Goal: Share content: Share content

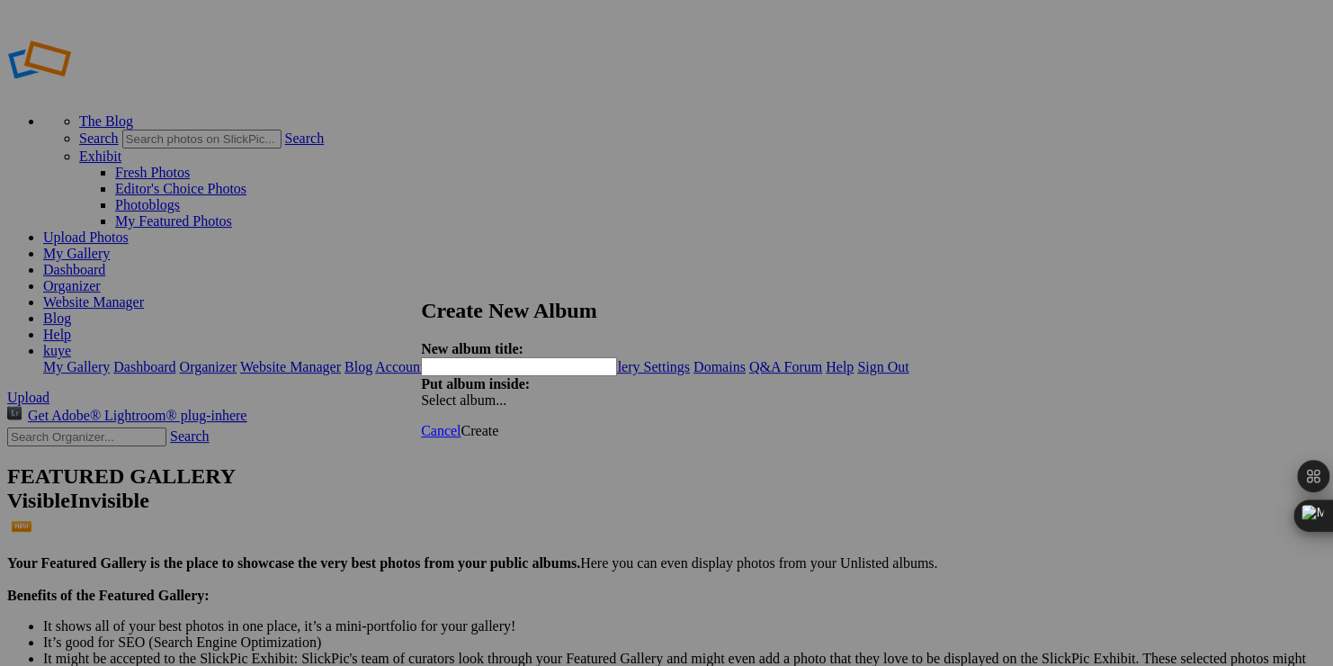
click at [421, 282] on link at bounding box center [421, 282] width 0 height 0
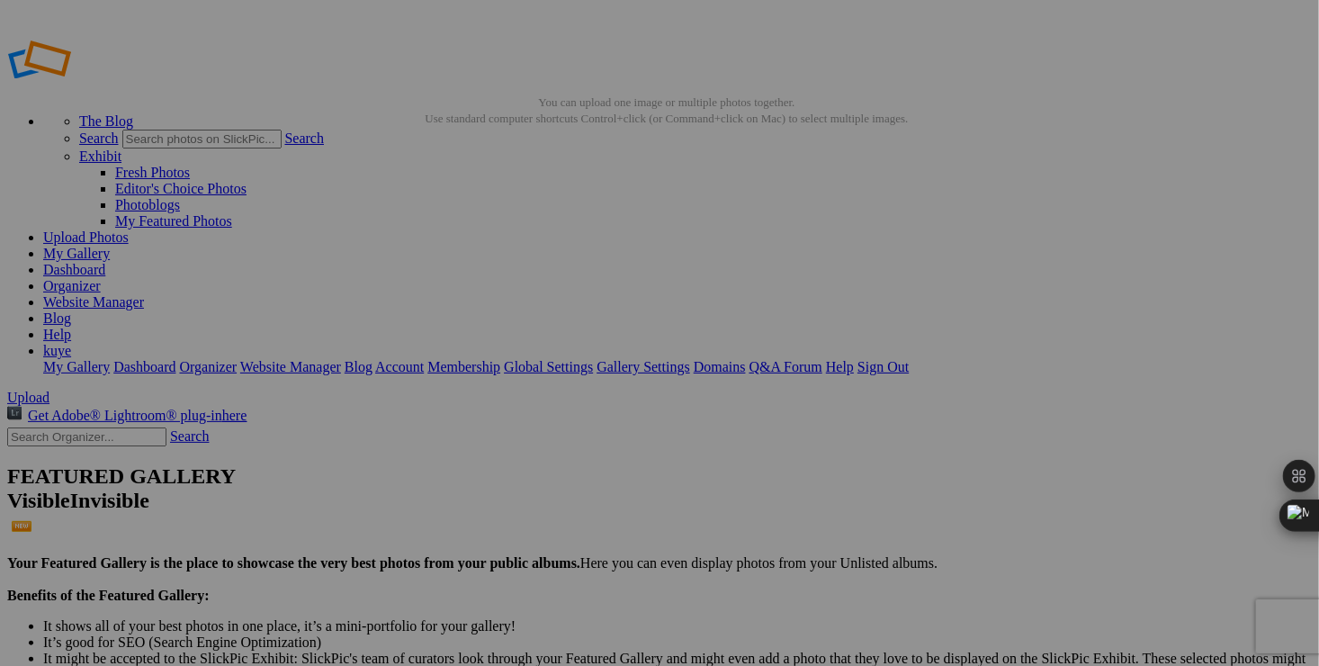
drag, startPoint x: 347, startPoint y: 265, endPoint x: 523, endPoint y: 220, distance: 181.3
drag, startPoint x: 152, startPoint y: 187, endPoint x: 122, endPoint y: 182, distance: 30.2
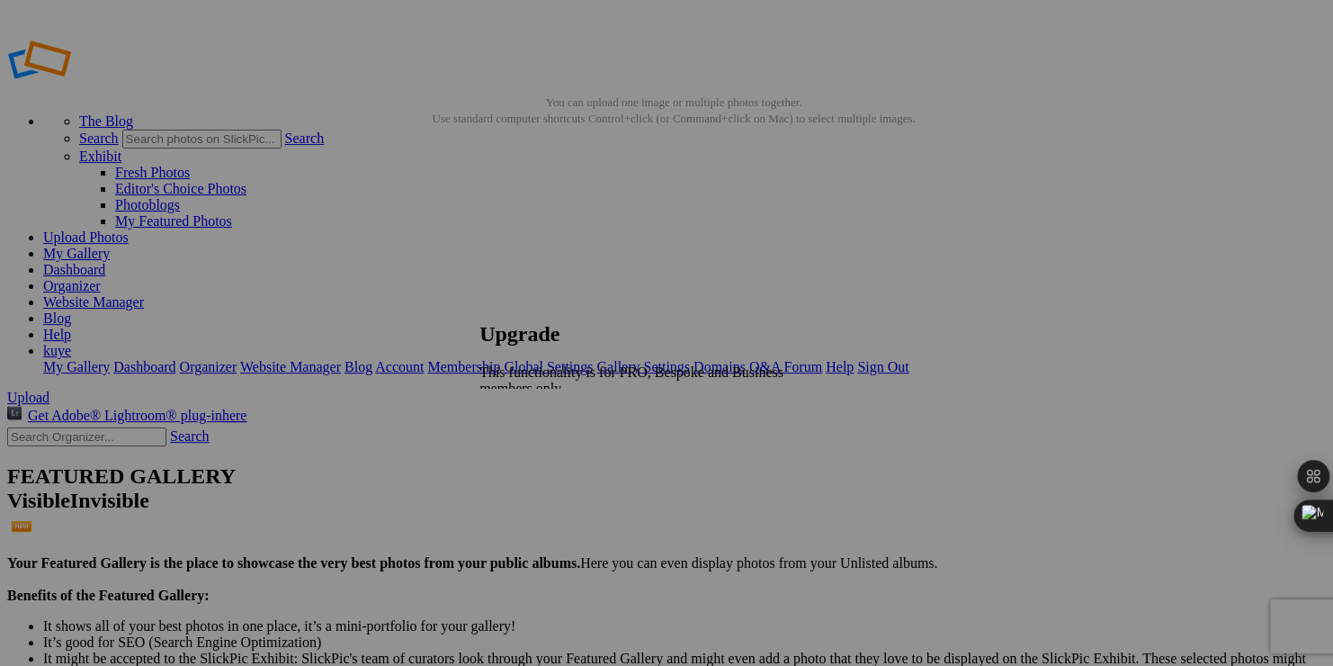
click at [480, 304] on link at bounding box center [480, 304] width 0 height 0
drag, startPoint x: 396, startPoint y: 100, endPoint x: 205, endPoint y: 99, distance: 190.7
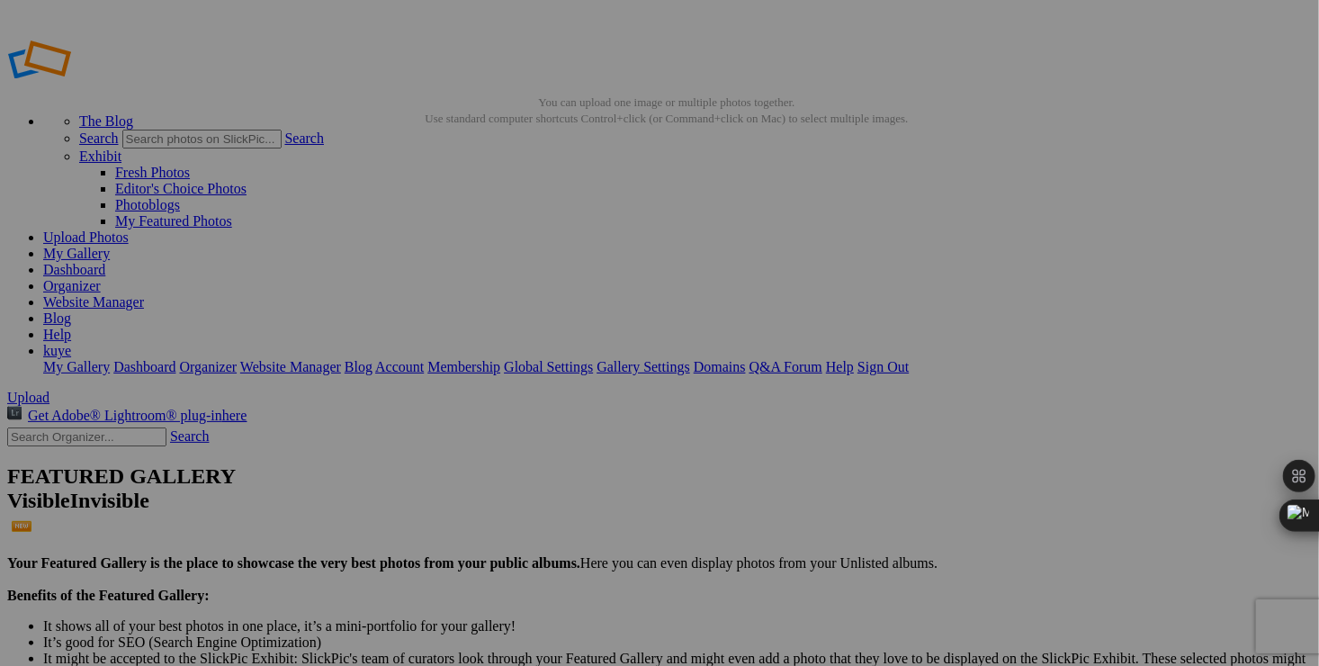
type input "360pictureworld."
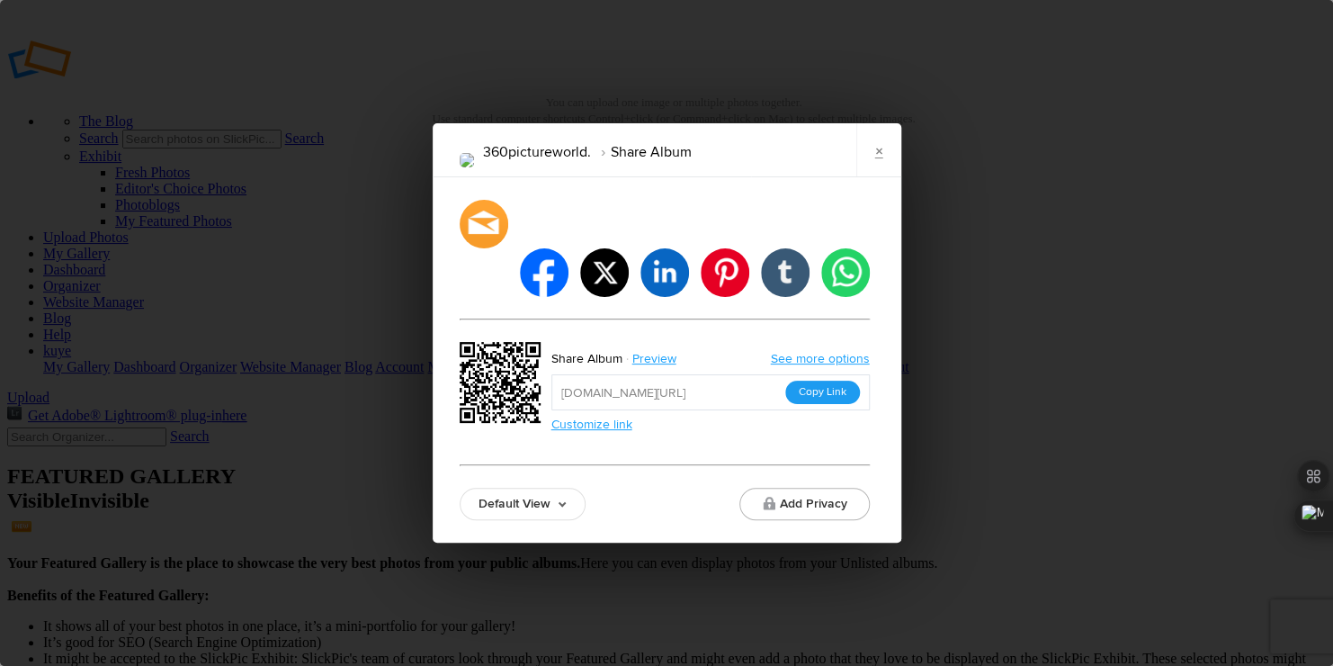
click at [824, 381] on button "Copy Link" at bounding box center [822, 392] width 75 height 23
click at [1010, 392] on div "360pictureworld. Share Album × facebook twitter linkedin pinterest tumblr whats…" at bounding box center [666, 333] width 1333 height 666
click at [879, 166] on link "×" at bounding box center [879, 150] width 45 height 54
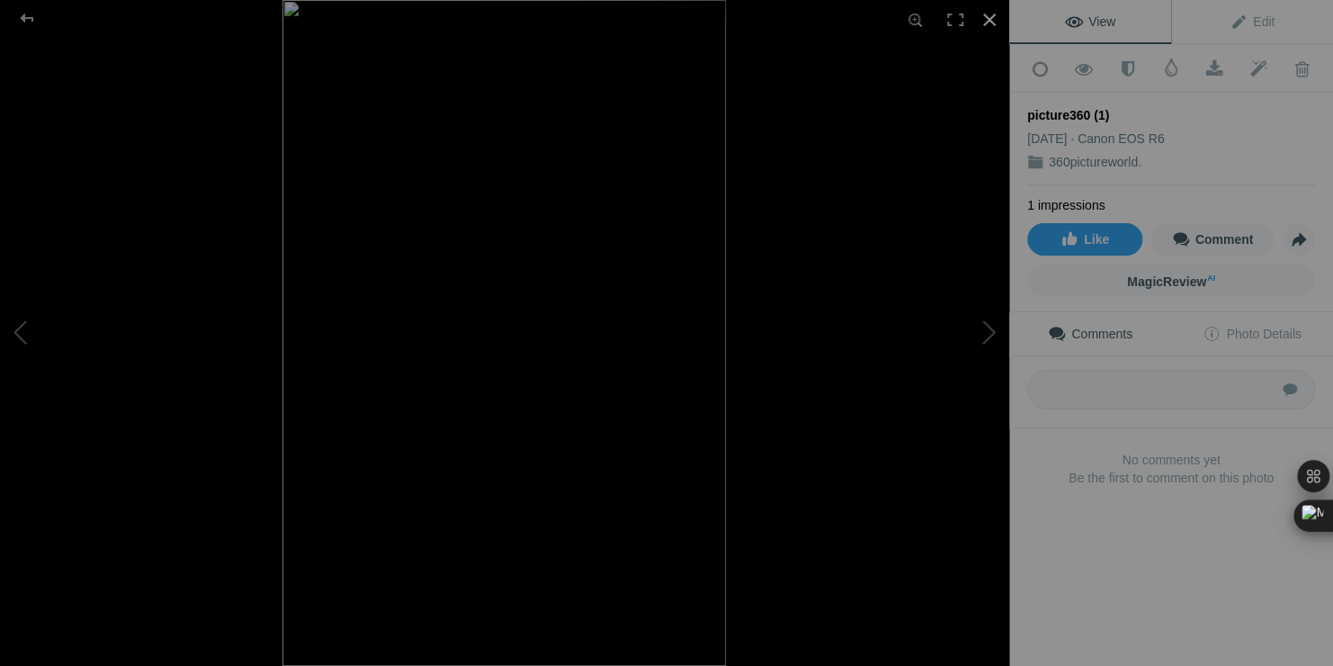
click at [991, 31] on div at bounding box center [990, 20] width 40 height 40
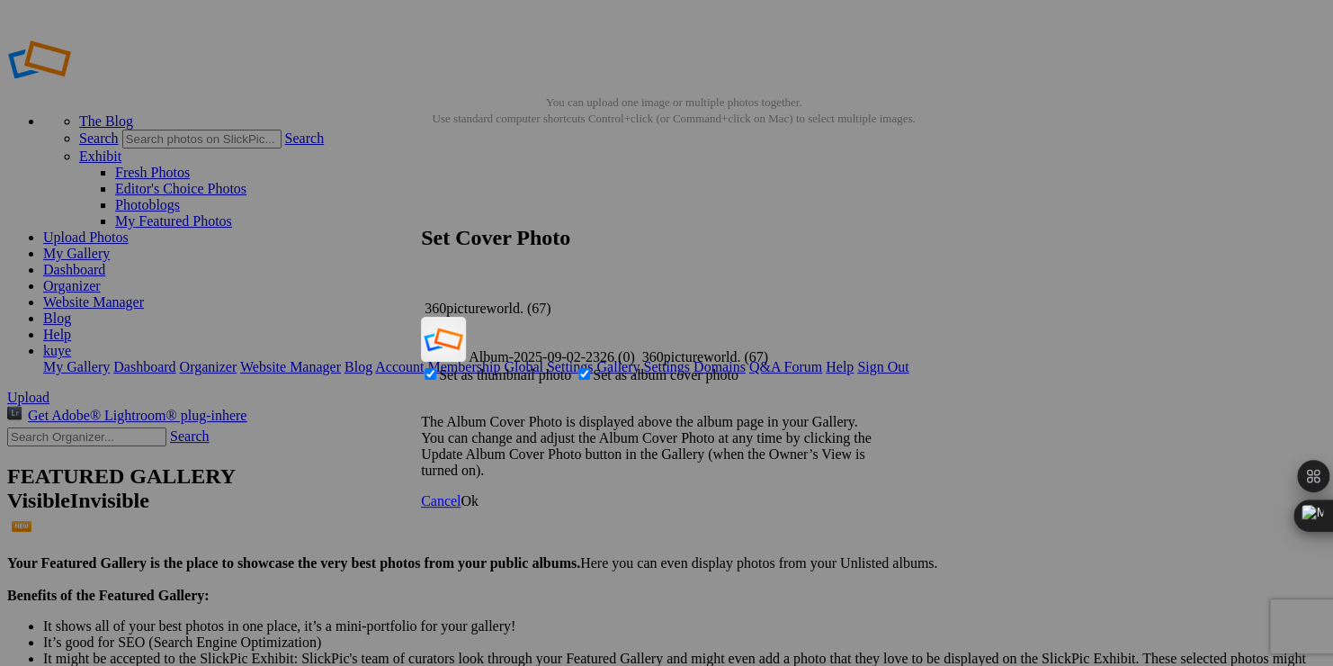
click at [479, 493] on span "Ok" at bounding box center [470, 500] width 18 height 15
